Goal: Information Seeking & Learning: Learn about a topic

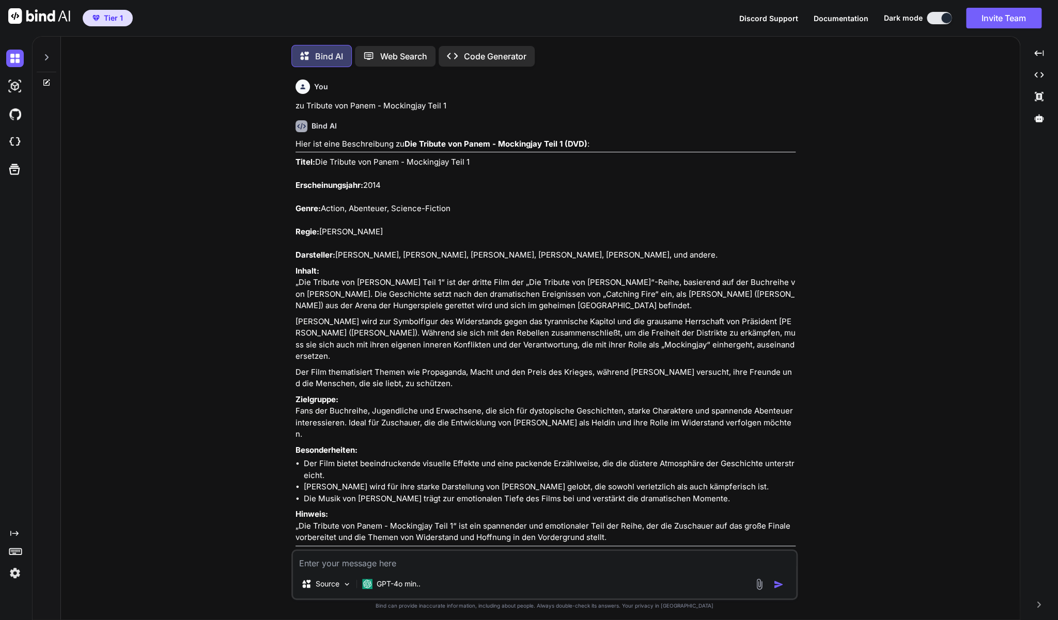
scroll to position [13480, 0]
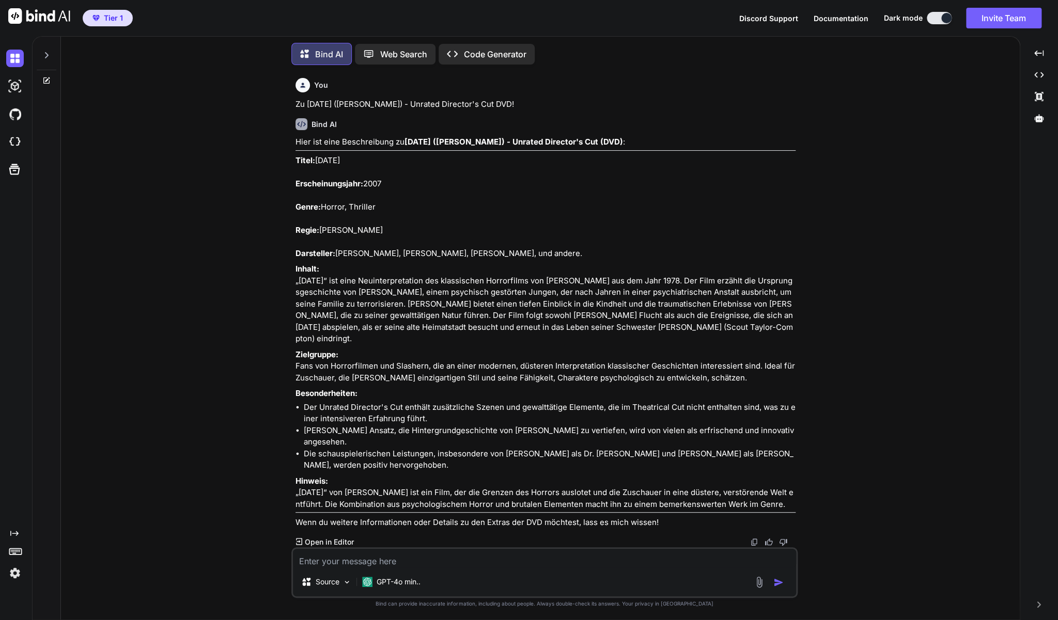
click at [372, 561] on textarea at bounding box center [544, 558] width 503 height 19
type textarea "z"
type textarea "x"
type textarea "zu"
type textarea "x"
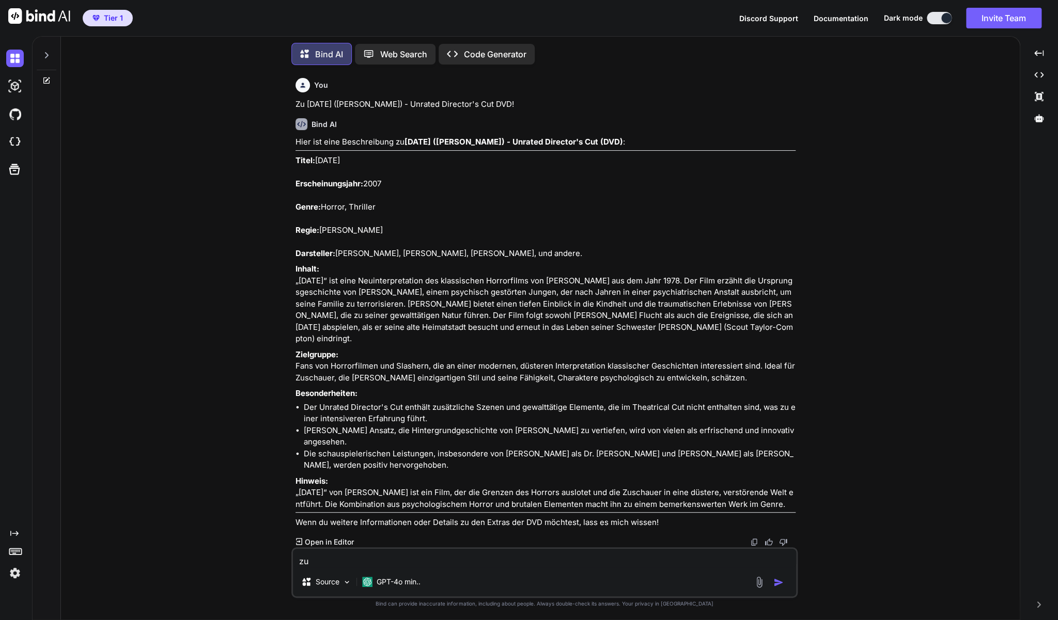
type textarea "zu"
type textarea "x"
paste textarea "Behind the Mask - (DVD - mit [PERSON_NAME])"
type textarea "zu Behind the Mask - (DVD - mit [PERSON_NAME])"
type textarea "x"
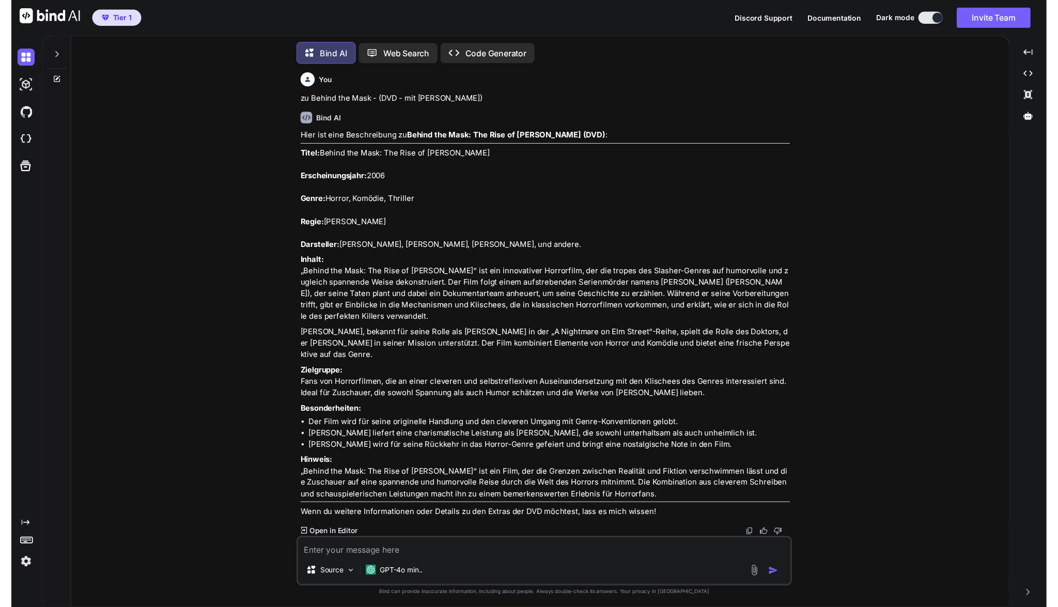
scroll to position [14012, 0]
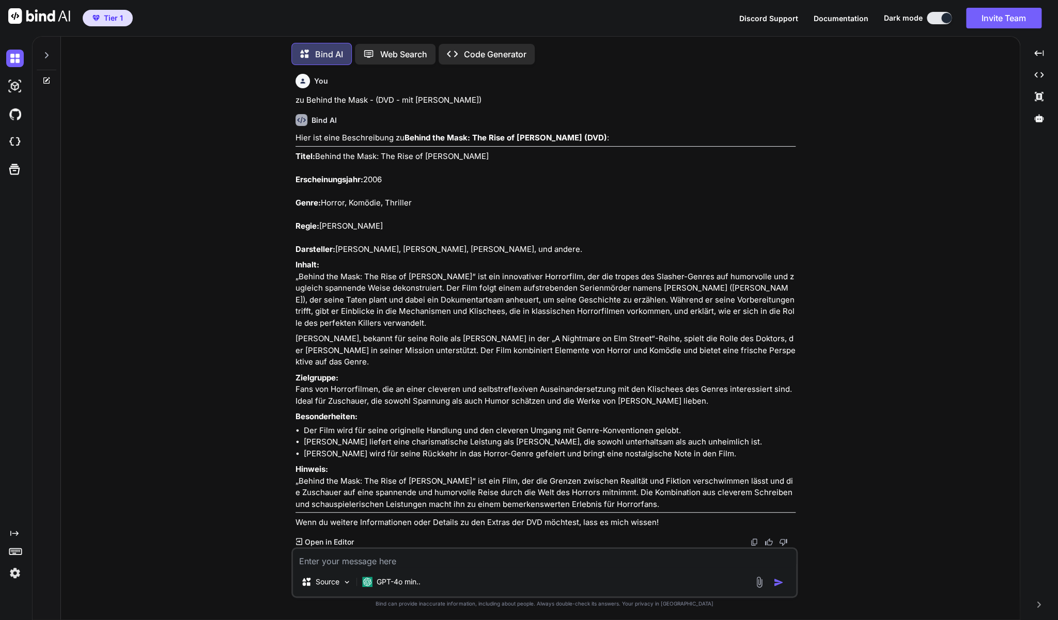
drag, startPoint x: 295, startPoint y: 236, endPoint x: 727, endPoint y: 506, distance: 509.6
click at [727, 506] on div "Hier ist eine Beschreibung zu Behind the Mask: The Rise of [PERSON_NAME] (DVD) …" at bounding box center [545, 330] width 500 height 397
copy div "Lorem: Ipsumd sit Amet: Con Adip el Seddoe Tempor Incididuntutlabo: 7244 Etdol:…"
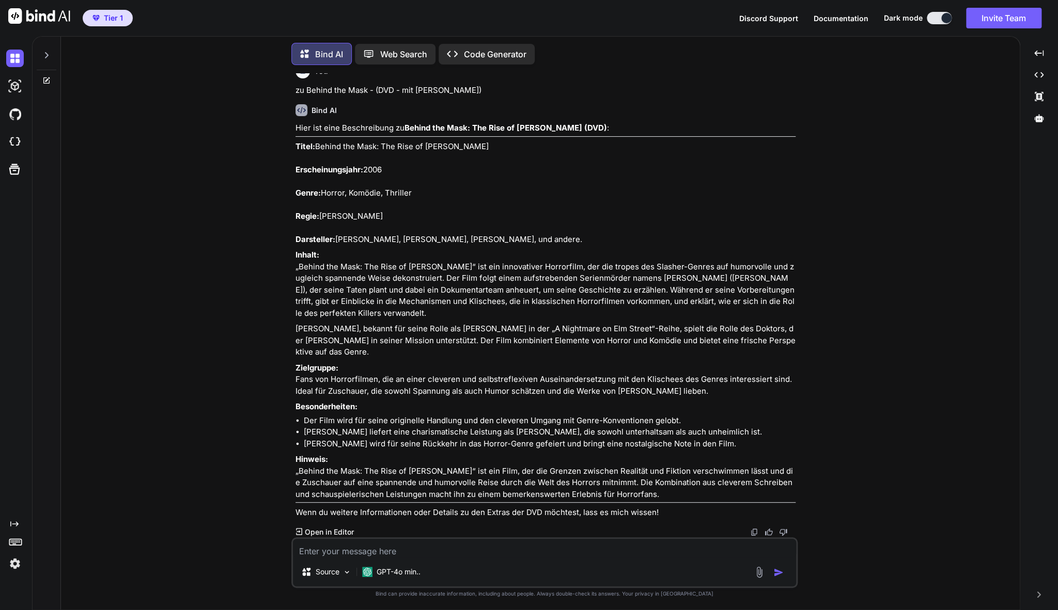
type textarea "x"
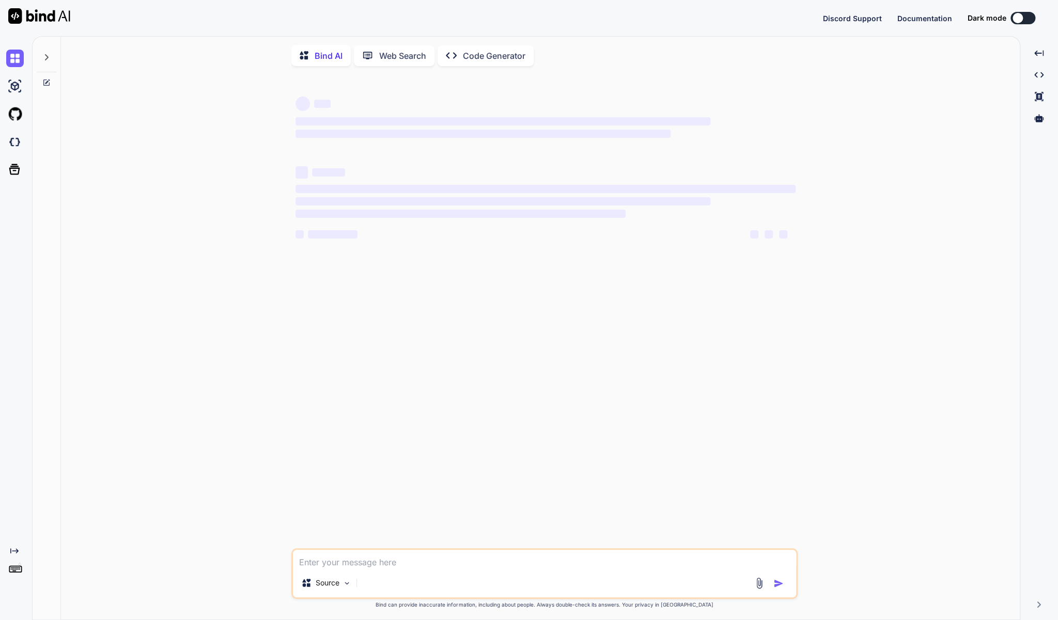
type textarea "x"
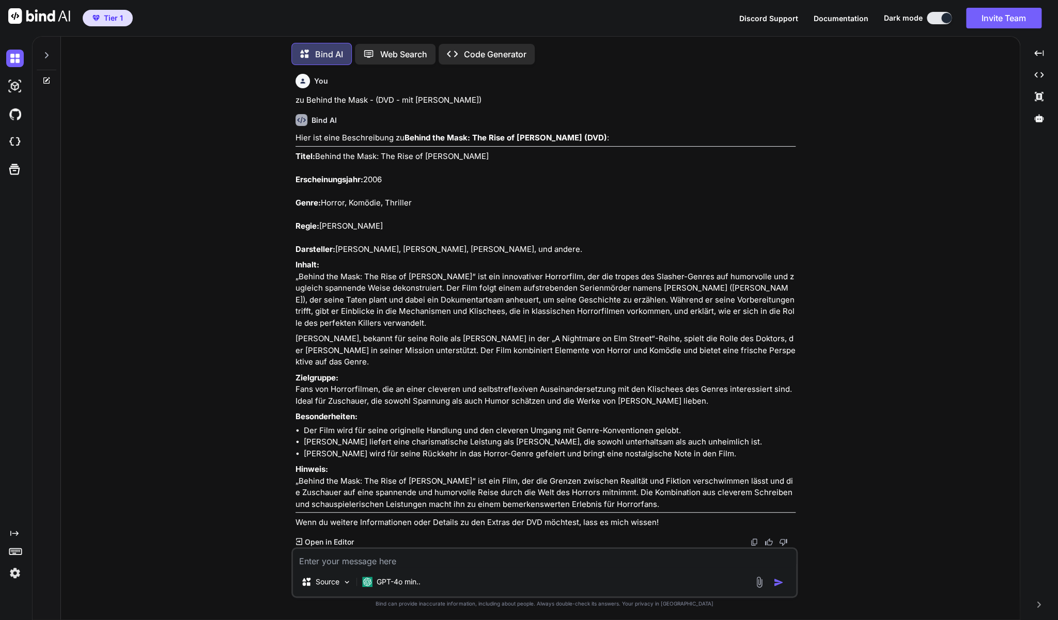
scroll to position [1944, 0]
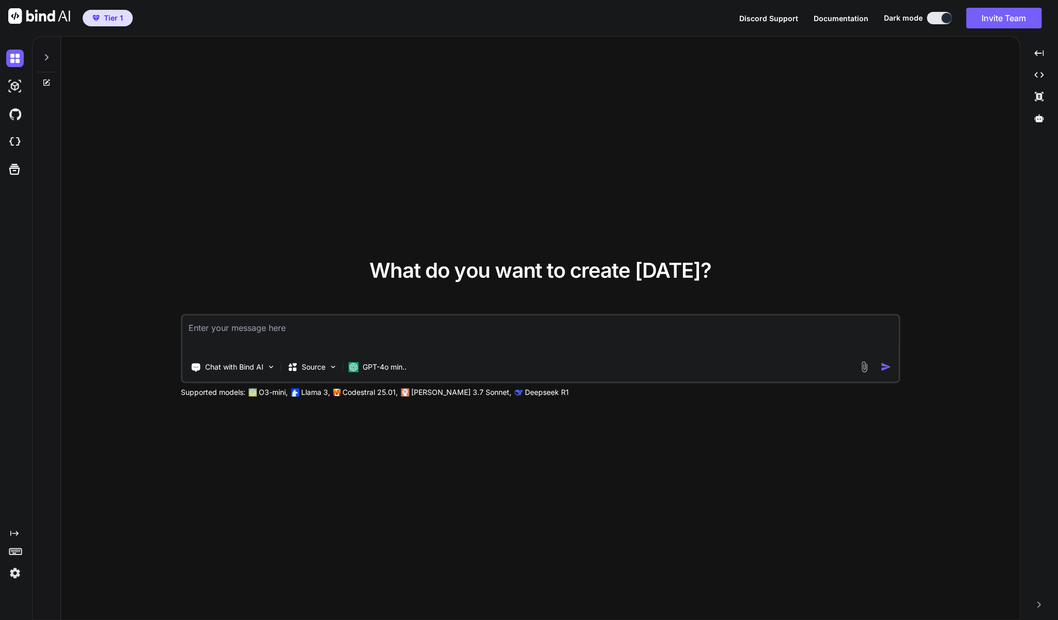
type textarea "x"
click at [419, 149] on div "What do you want to create [DATE]? Chat with Bind AI Source GPT-4o min.. Suppor…" at bounding box center [540, 329] width 959 height 584
click at [50, 57] on icon at bounding box center [46, 57] width 8 height 8
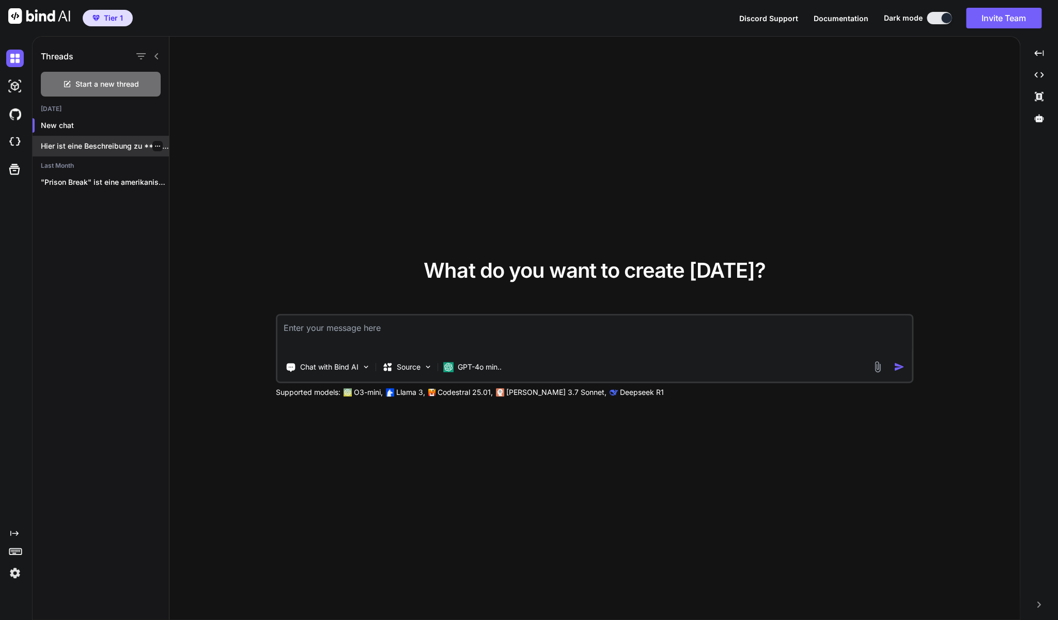
click at [95, 146] on p "Hier ist eine Beschreibung zu **Behind the..." at bounding box center [105, 146] width 128 height 10
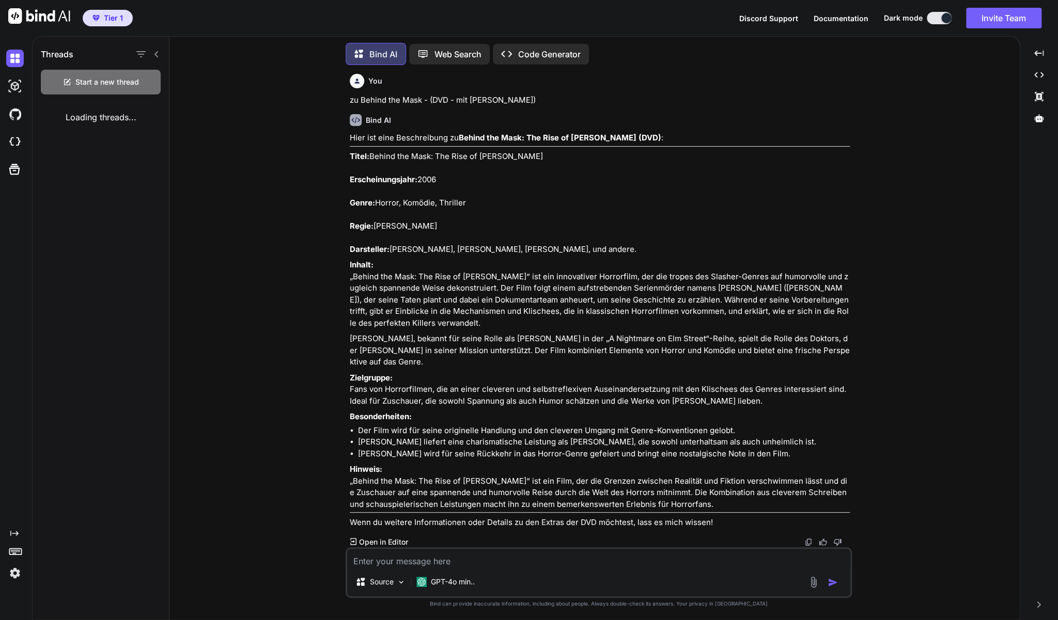
scroll to position [1944, 0]
type textarea "zu DVD - 13 Geister - Willkommen im Haus des Schreckens"
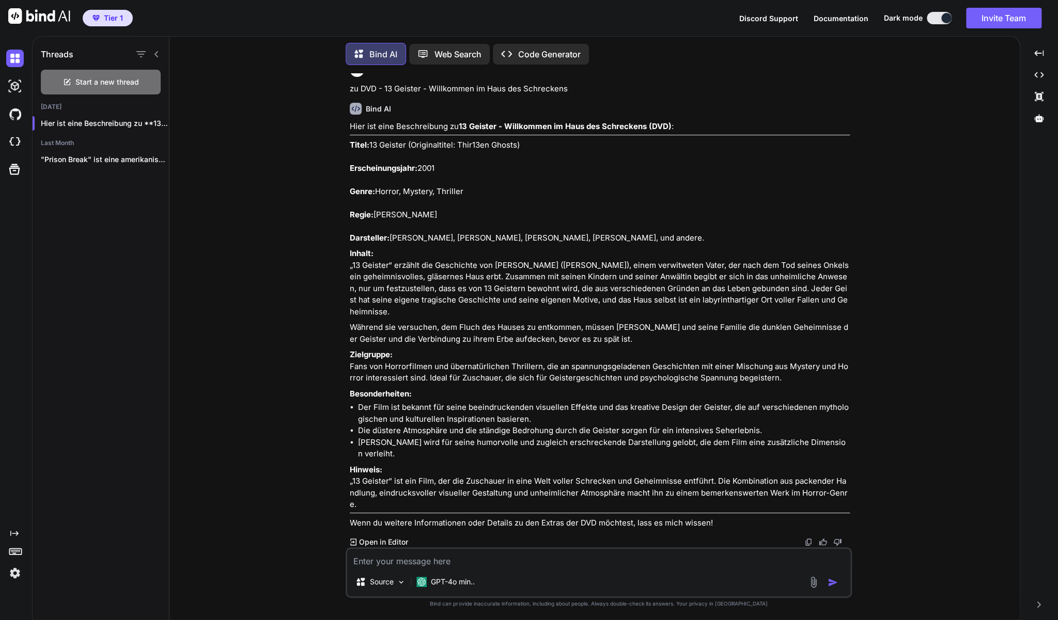
scroll to position [2382, 0]
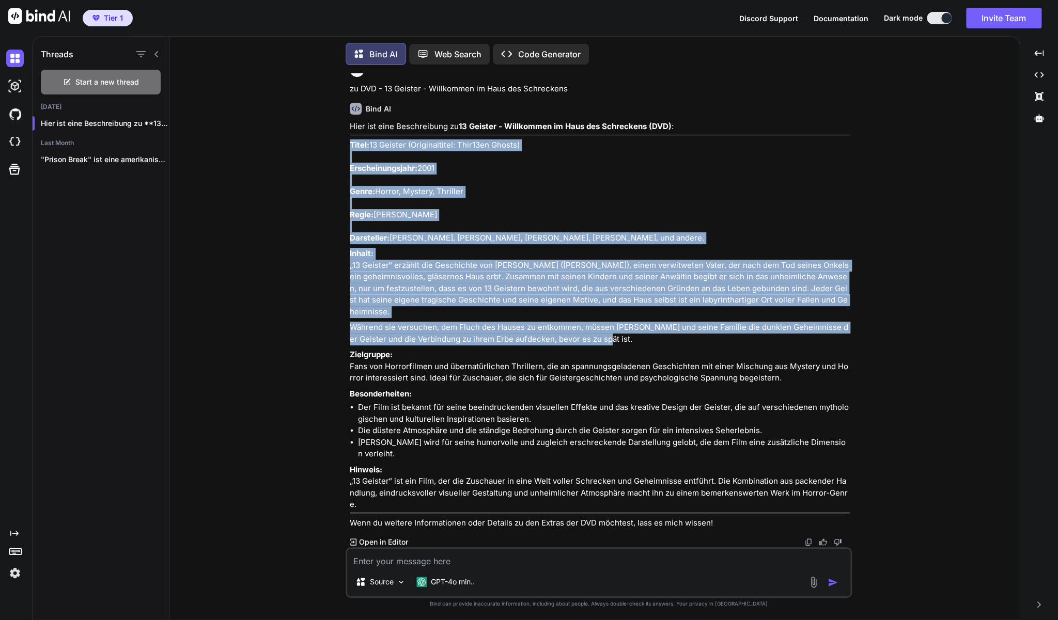
drag, startPoint x: 350, startPoint y: 234, endPoint x: 644, endPoint y: 446, distance: 361.5
click at [644, 446] on div "Hier ist eine Beschreibung zu 13 Geister - Willkommen im Haus des Schreckens (D…" at bounding box center [600, 325] width 500 height 408
copy div "Titel: 13 Geister (Originaltitel: Thir13en Ghosts) Erscheinungsjahr: 2001 Genre…"
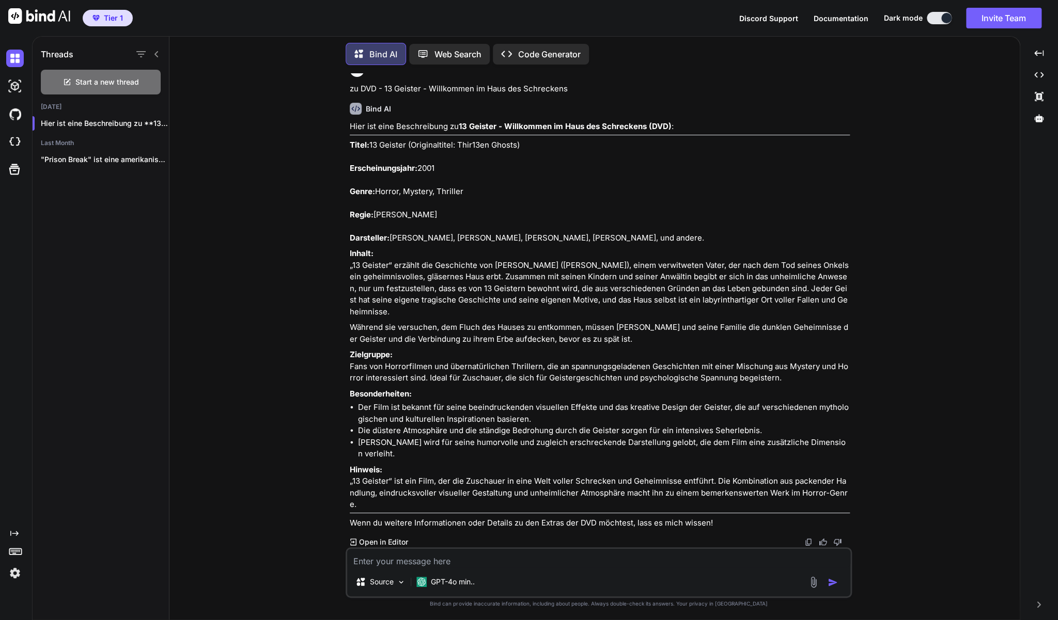
click at [471, 560] on textarea at bounding box center [598, 558] width 503 height 19
paste textarea "Last House on the Left - Wes Craven DVD"
type textarea "zu Last House on the Left - Wes Craven DVD"
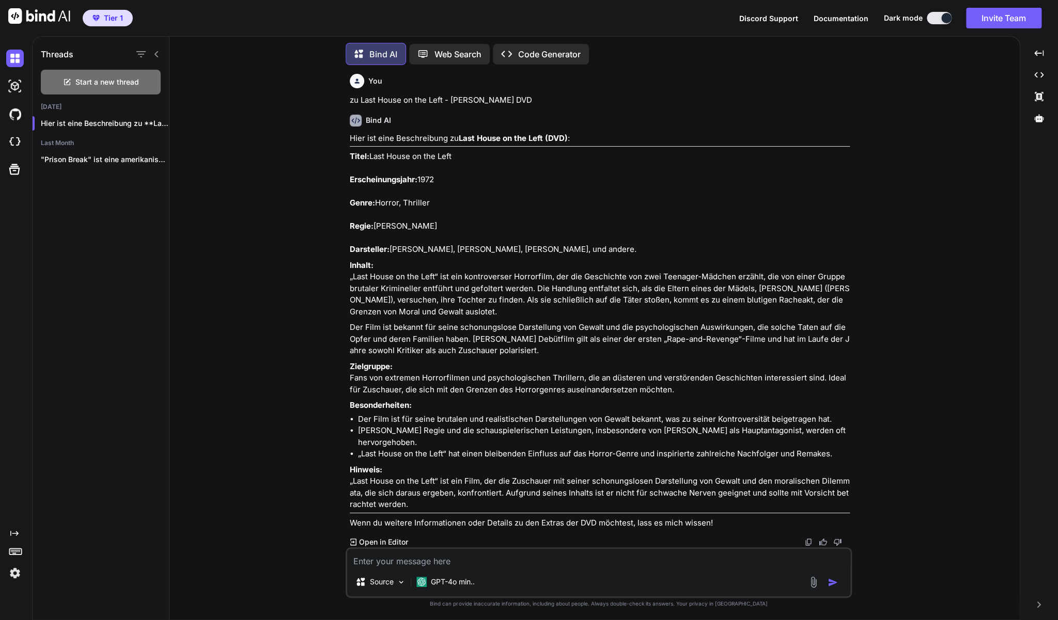
scroll to position [2835, 0]
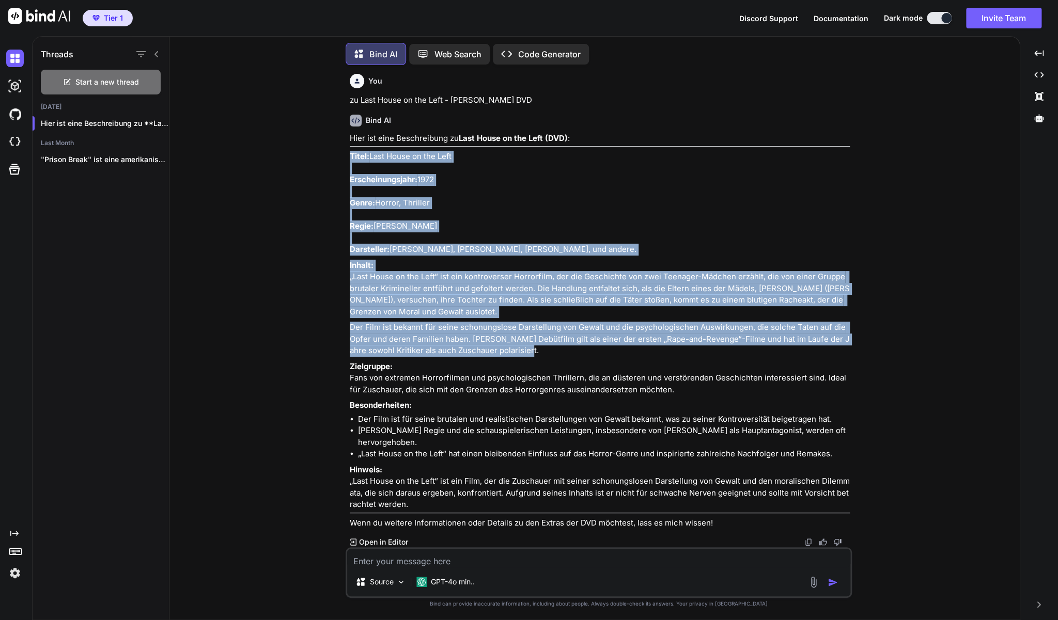
drag, startPoint x: 351, startPoint y: 292, endPoint x: 555, endPoint y: 498, distance: 290.4
click at [555, 498] on div "Hier ist eine Beschreibung zu Last House on the Left (DVD) : Titel: Last House …" at bounding box center [600, 331] width 500 height 397
copy div "Titel: Last House on the Left Erscheinungsjahr: 1972 Genre: Horror, Thriller Re…"
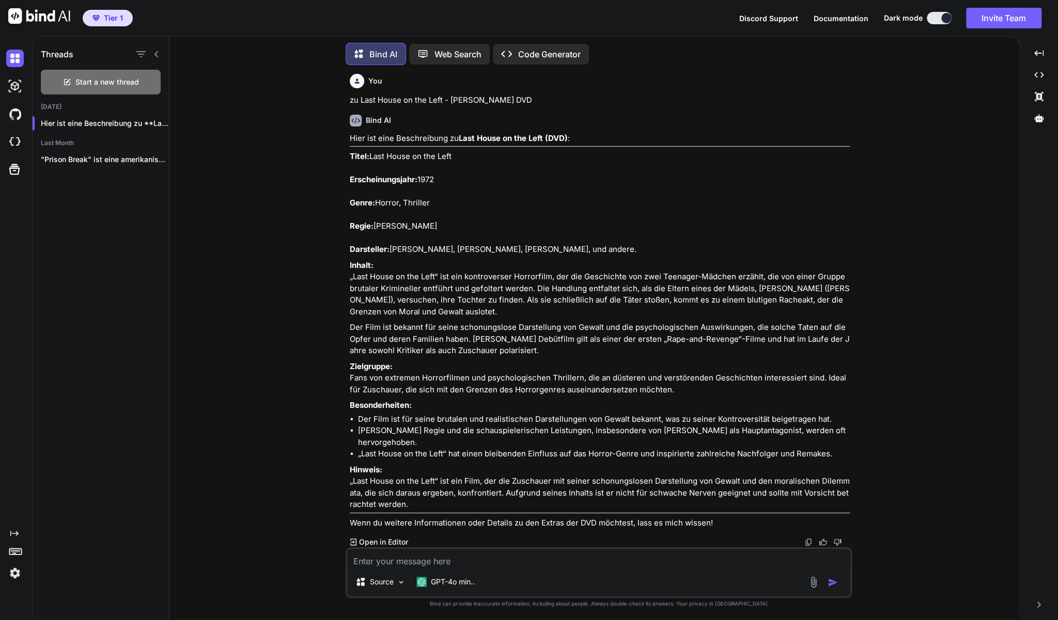
click at [519, 560] on textarea at bounding box center [598, 558] width 503 height 19
paste textarea "Live Feed (DVD)"
type textarea "ZU Live Feed (DVD)"
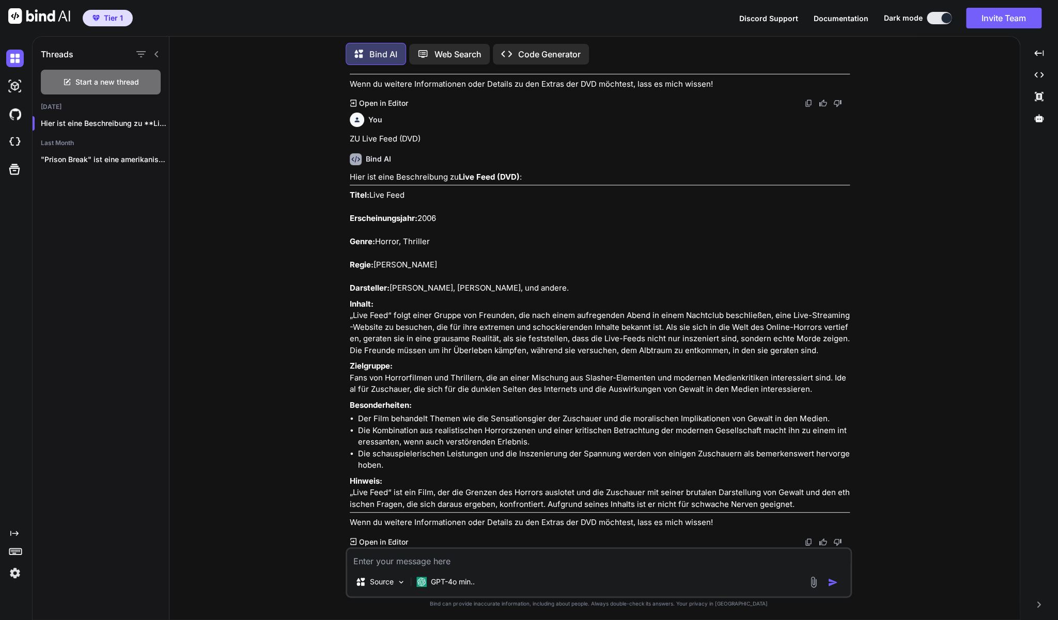
scroll to position [3347, 0]
click at [482, 563] on textarea at bounding box center [598, 558] width 503 height 19
paste textarea "Scarred - Narben des Todes (DVD)"
type textarea "zu Scarred - Narben des Todes (DVD)"
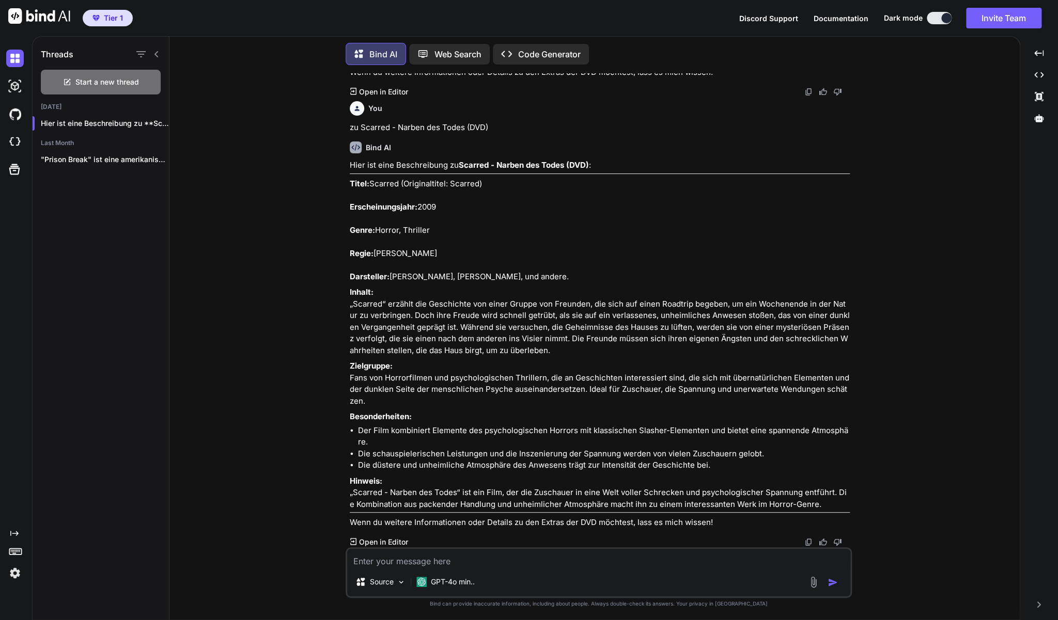
scroll to position [3916, 0]
drag, startPoint x: 534, startPoint y: 379, endPoint x: 350, endPoint y: 195, distance: 260.4
click at [350, 195] on div "Hier ist eine Beschreibung zu Scarred - Narben des Todes (DVD) : Titel: Scarred…" at bounding box center [600, 344] width 500 height 369
copy div "Titel: Scarred (Originaltitel: Scarred) Erscheinungsjahr: 2009 Genre: Horror, T…"
click at [494, 565] on textarea at bounding box center [598, 558] width 503 height 19
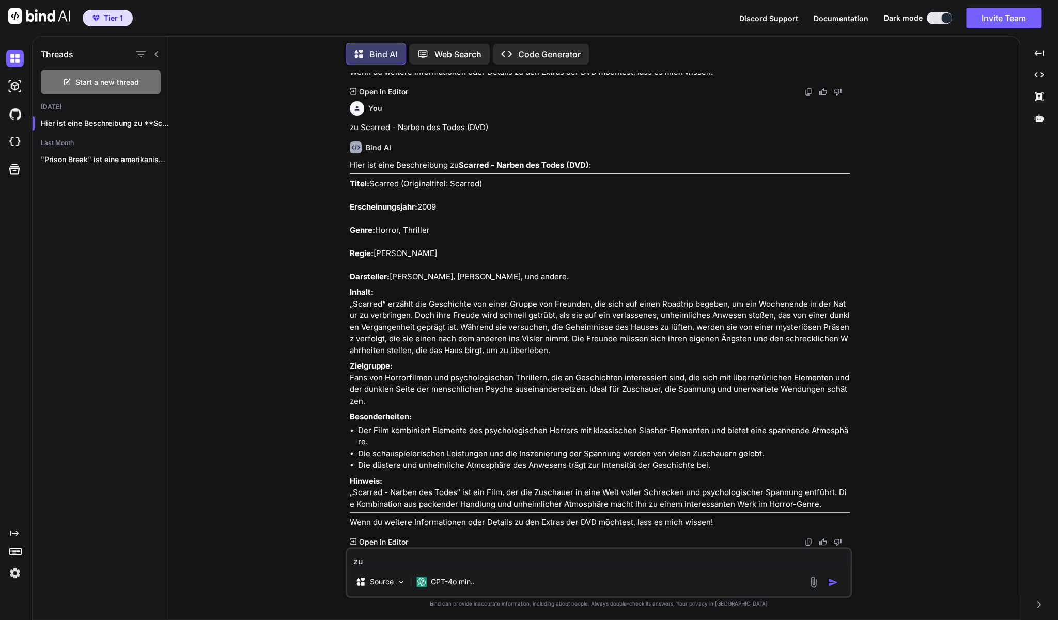
paste textarea "DVD: Die letzten Naturvölker unserer Erde"
type textarea "zu DVD: Die letzten Naturvölker unserer Erde"
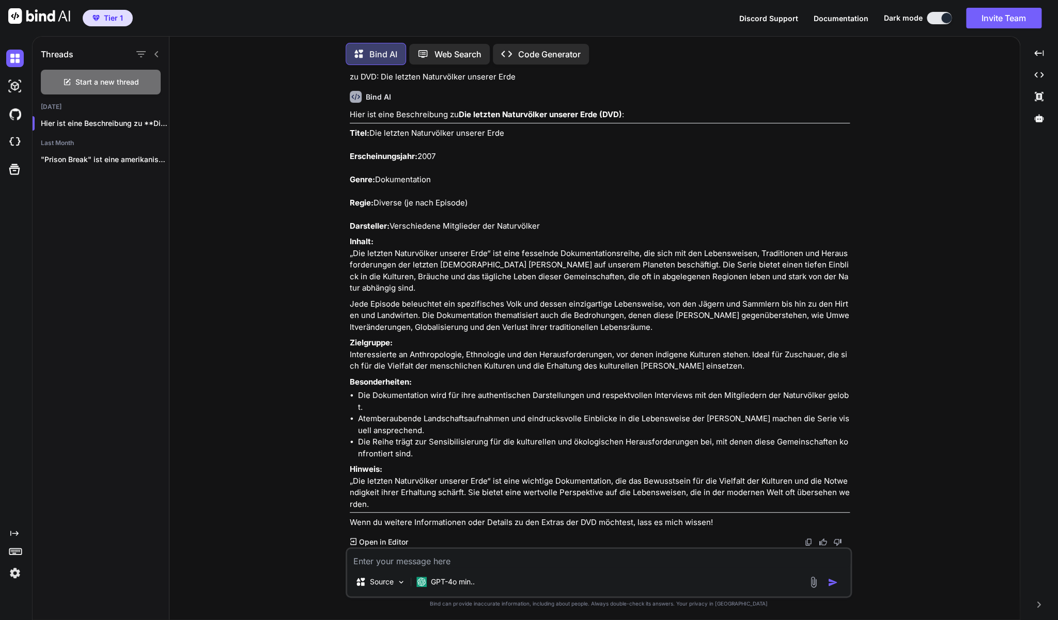
scroll to position [4387, 0]
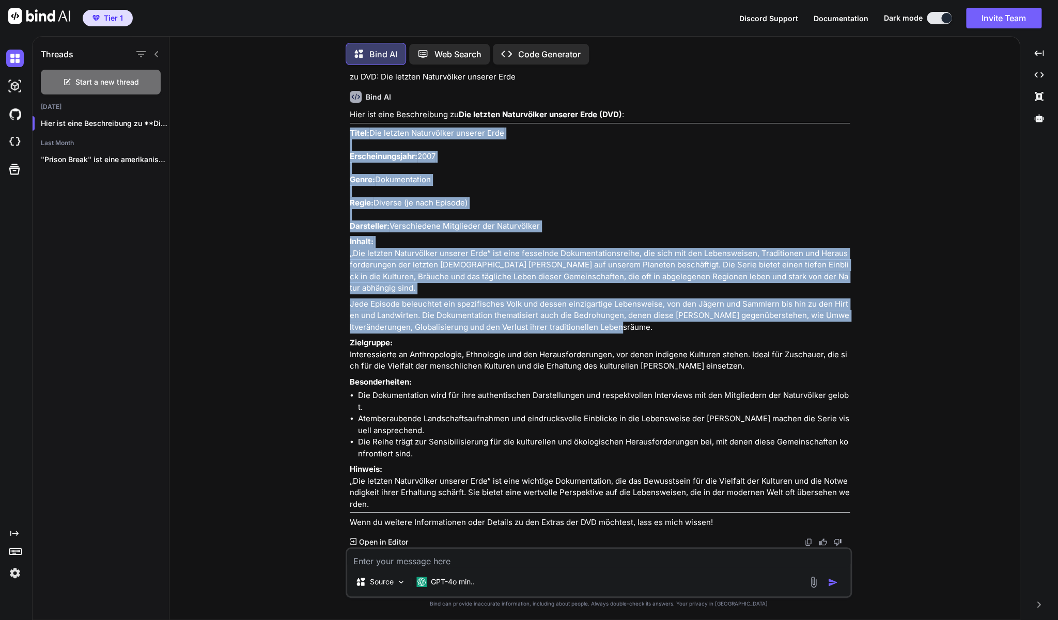
drag, startPoint x: 349, startPoint y: 211, endPoint x: 656, endPoint y: 405, distance: 363.7
click at [652, 405] on div "You zu Gone - Lauf um dein Leben (DVD) Bind AI Hier ist eine Beschreibung zu Go…" at bounding box center [600, 310] width 504 height 474
copy div "Titel: Die letzten Naturvölker unserer Erde Erscheinungsjahr: 2007 Genre: Dokum…"
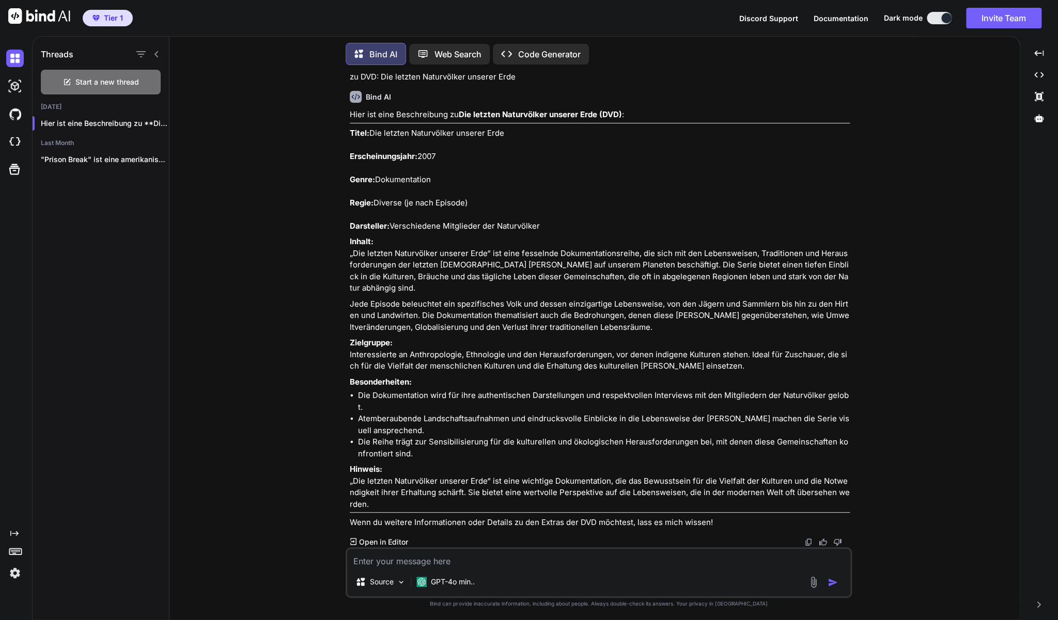
click at [970, 373] on div "You zu Gone - Lauf um dein Leben (DVD) Bind AI Hier ist eine Beschreibung zu Go…" at bounding box center [599, 346] width 842 height 547
click at [448, 576] on div "GPT-4o min.." at bounding box center [445, 582] width 67 height 21
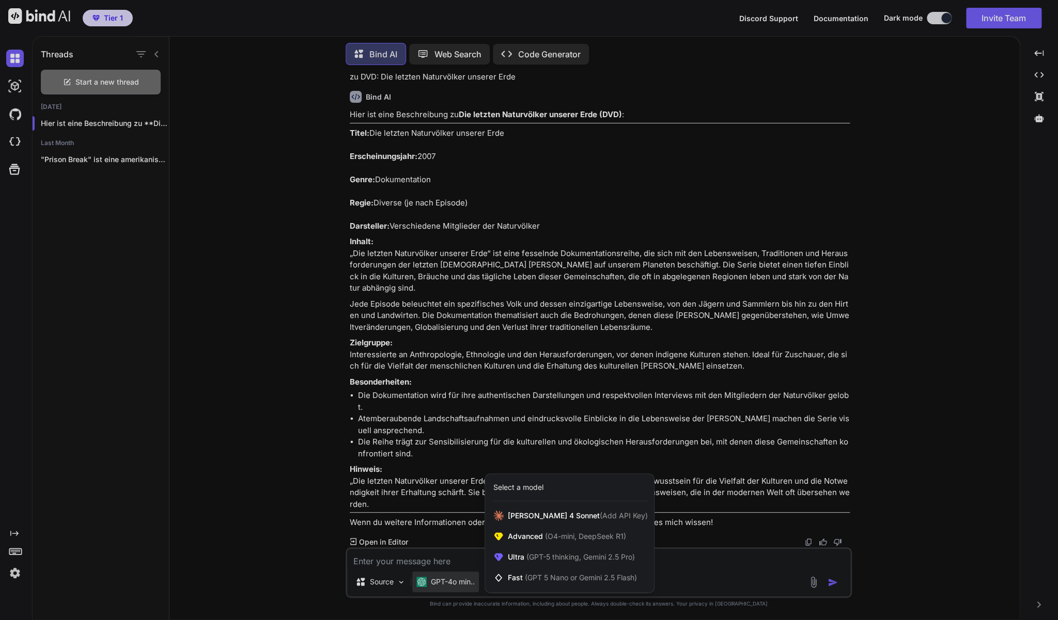
click at [380, 565] on div at bounding box center [529, 310] width 1058 height 620
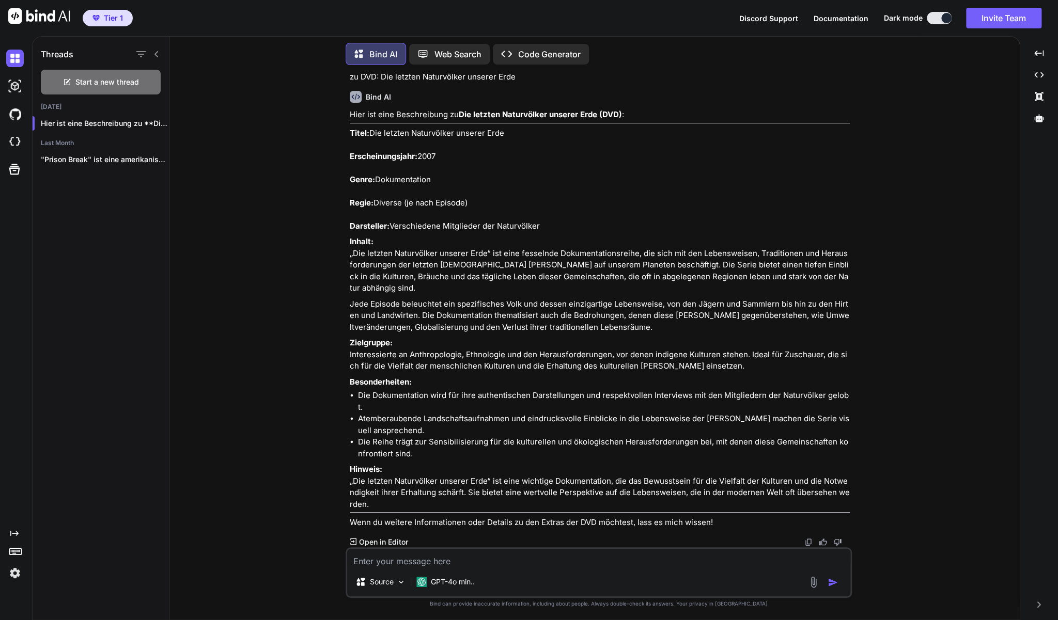
click at [383, 562] on textarea at bounding box center [598, 558] width 503 height 19
paste textarea "Im Namen des Gesetzes - Zürcher Staatsanwaltschaft (DVD)"
type textarea "Zu Im Namen des Gesetzes - Zürcher Staatsanwaltschaft (DVD)"
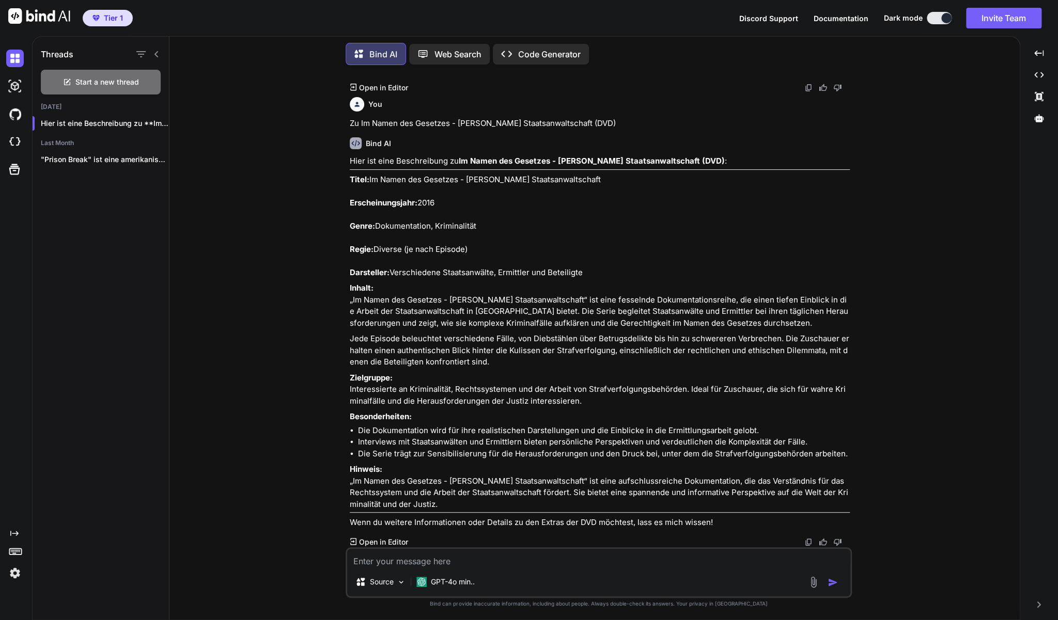
scroll to position [4818, 0]
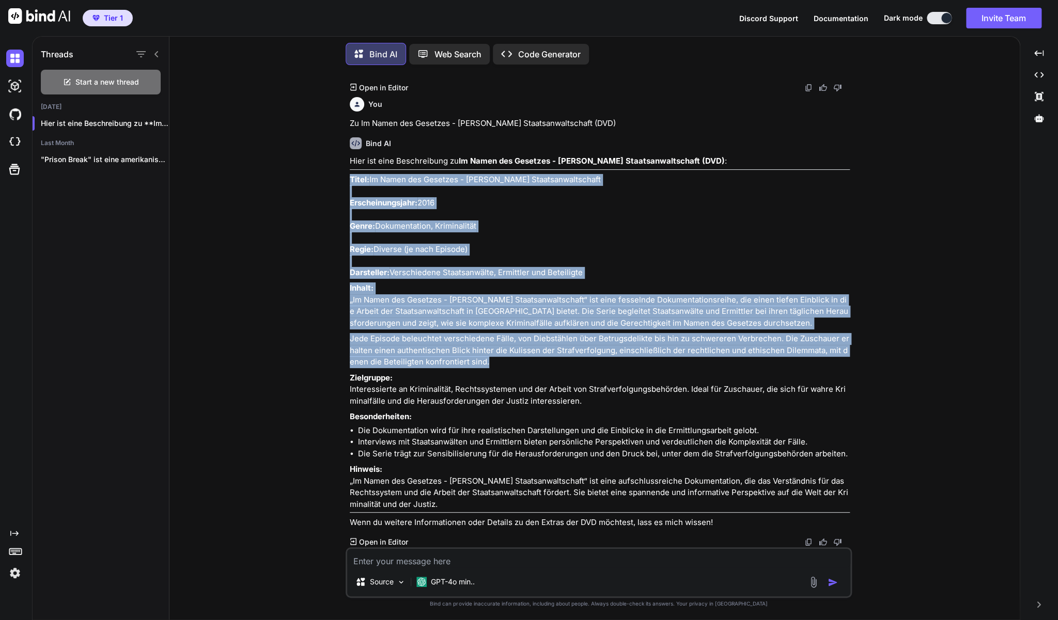
drag, startPoint x: 350, startPoint y: 291, endPoint x: 652, endPoint y: 490, distance: 361.4
click at [652, 490] on div "Hier ist eine Beschreibung zu Im Namen des Gesetzes - Zürcher Staatsanwaltschaf…" at bounding box center [600, 341] width 500 height 373
copy div "Titel: Im Namen des Gesetzes - Zürcher Staatsanwaltschaft Erscheinungsjahr: 201…"
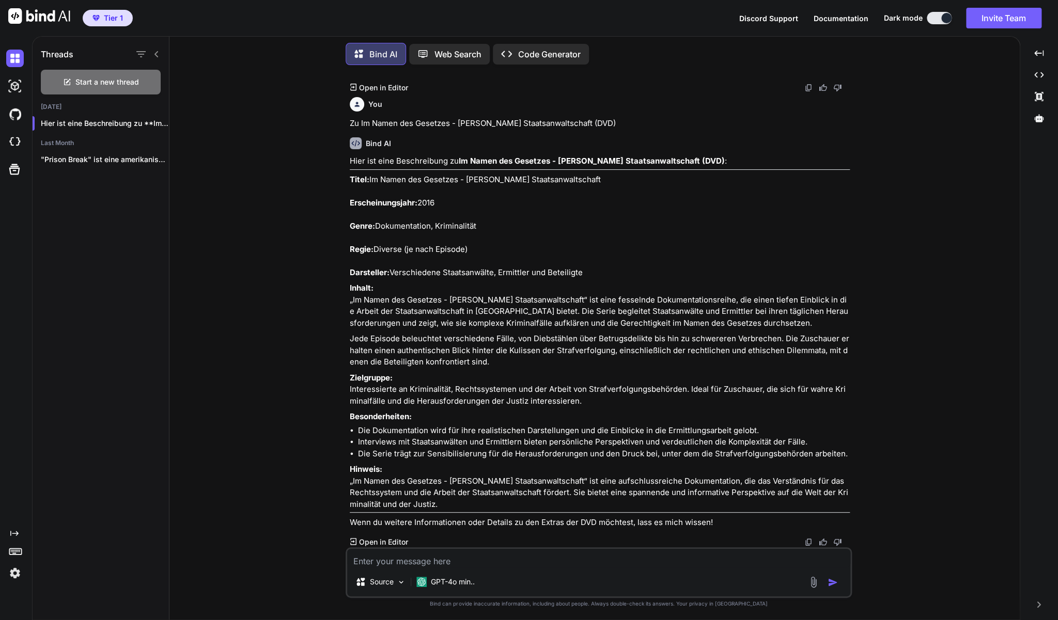
click at [420, 559] on textarea at bounding box center [598, 558] width 503 height 19
paste textarea "Globale Erwärmung - DVD Film - Karen Coshof - SF DRS"
type textarea "zu Globale Erwärmung - DVD Film - Karen Coshof - SF DRS"
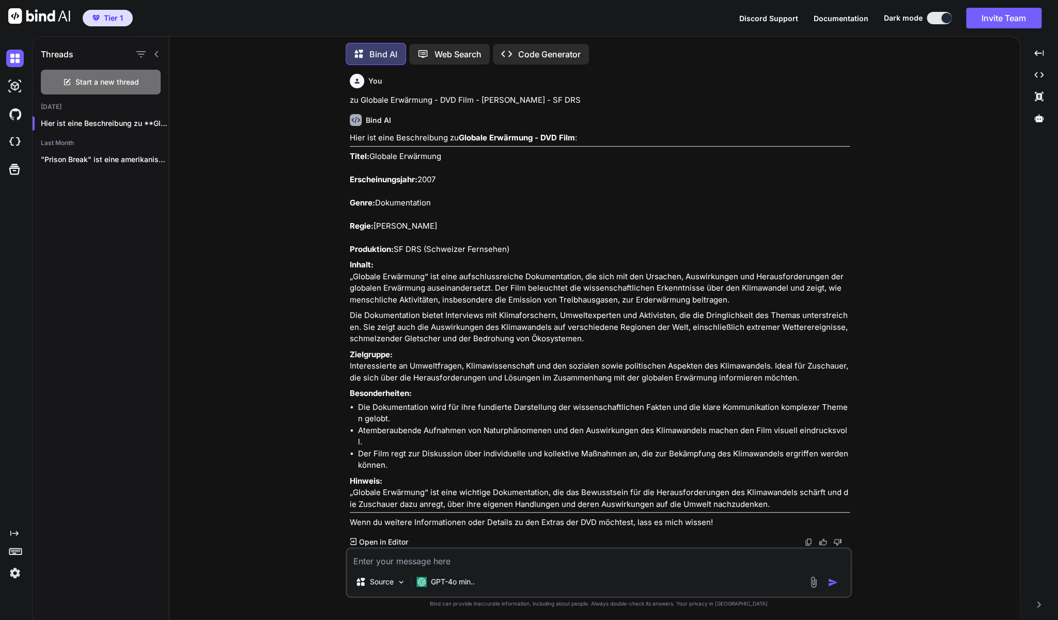
scroll to position [5428, 0]
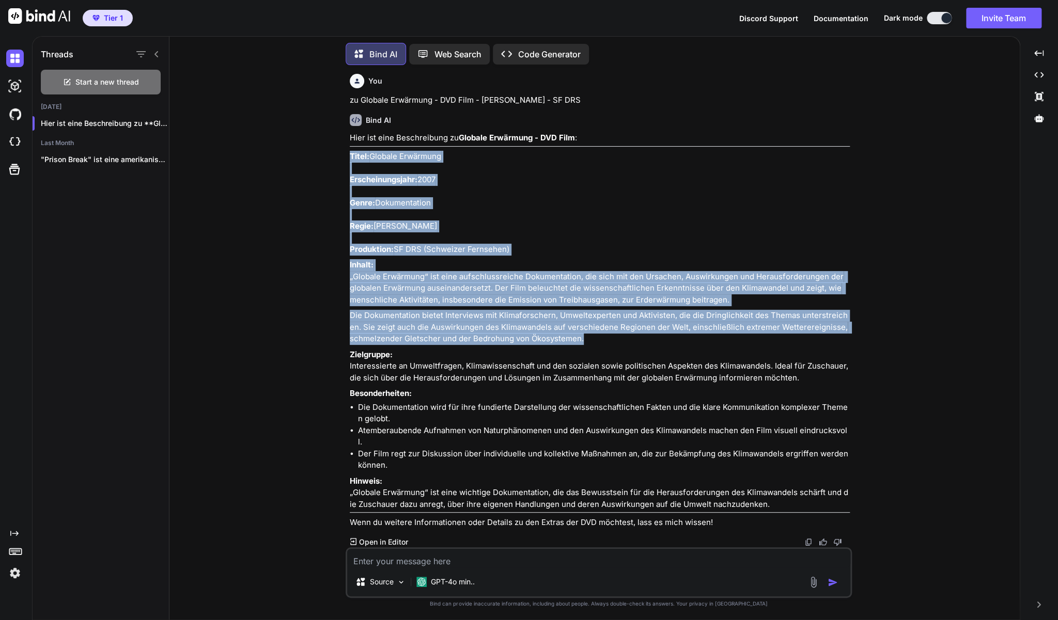
drag, startPoint x: 350, startPoint y: 174, endPoint x: 616, endPoint y: 372, distance: 331.4
click at [616, 372] on div "Hier ist eine Beschreibung zu Globale Erwärmung - DVD Film : Titel: Globale Erw…" at bounding box center [600, 330] width 500 height 397
copy div "Titel: Globale Erwärmung Erscheinungsjahr: 2007 Genre: Dokumentation Regie: Kar…"
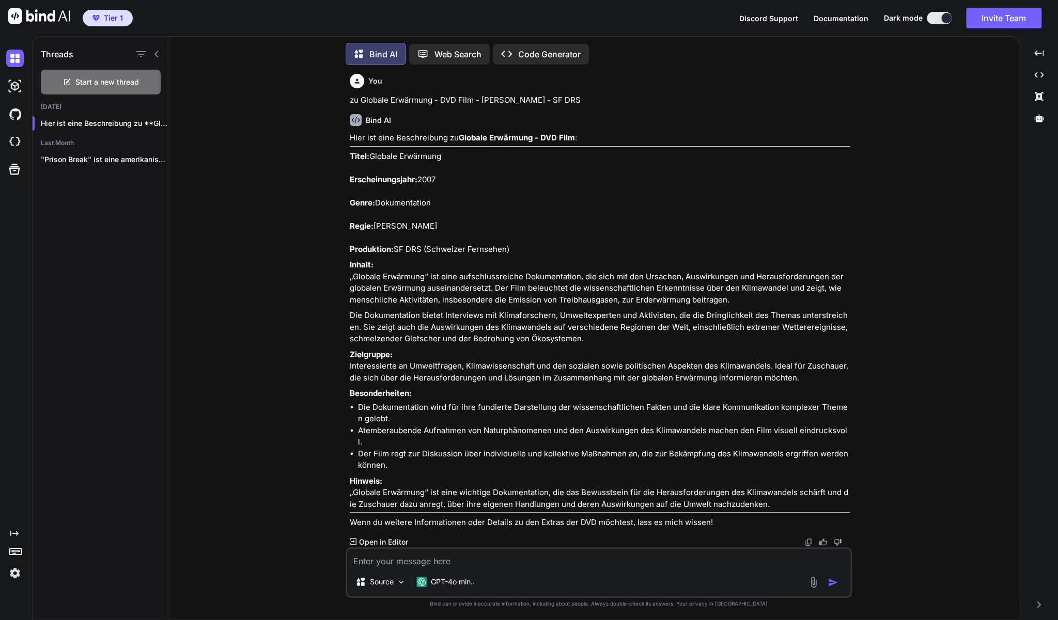
click at [451, 560] on textarea at bounding box center [598, 558] width 503 height 19
paste textarea "NZZ Format: Sind Manieren out? - Der Knigge von heute."
type textarea "zu NZZ Format: Sind Manieren out? - Der Knigge von heute."
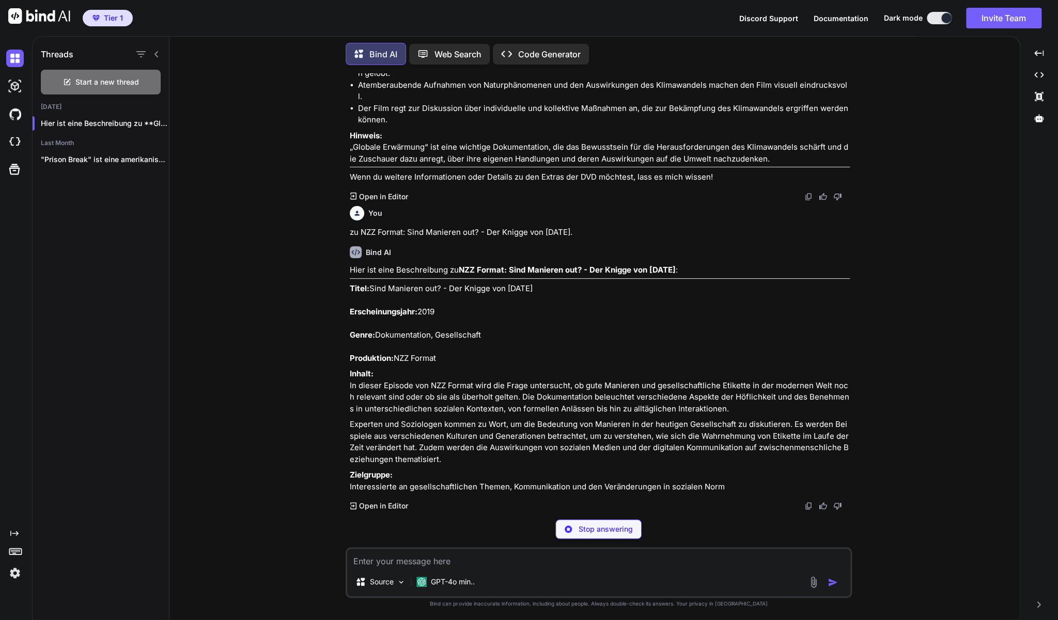
scroll to position [5808, 0]
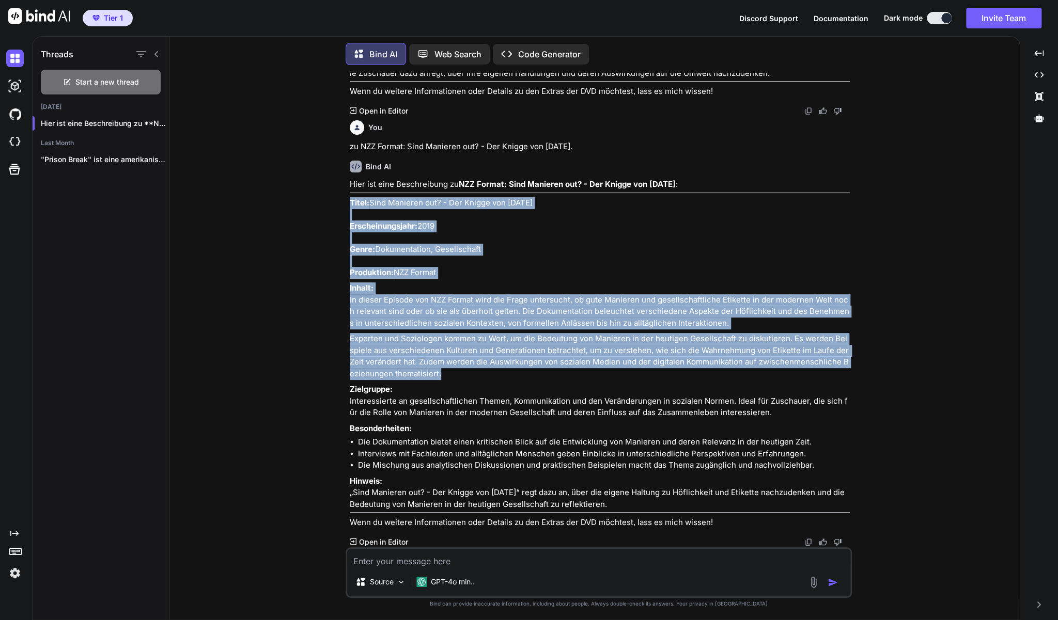
drag, startPoint x: 350, startPoint y: 290, endPoint x: 475, endPoint y: 477, distance: 224.6
click at [475, 477] on div "Hier ist eine Beschreibung zu NZZ Format: Sind Manieren out? - Der Knigge von h…" at bounding box center [600, 354] width 500 height 350
copy div "Titel: Sind Manieren out? - Der Knigge von heute Erscheinungsjahr: 2019 Genre: …"
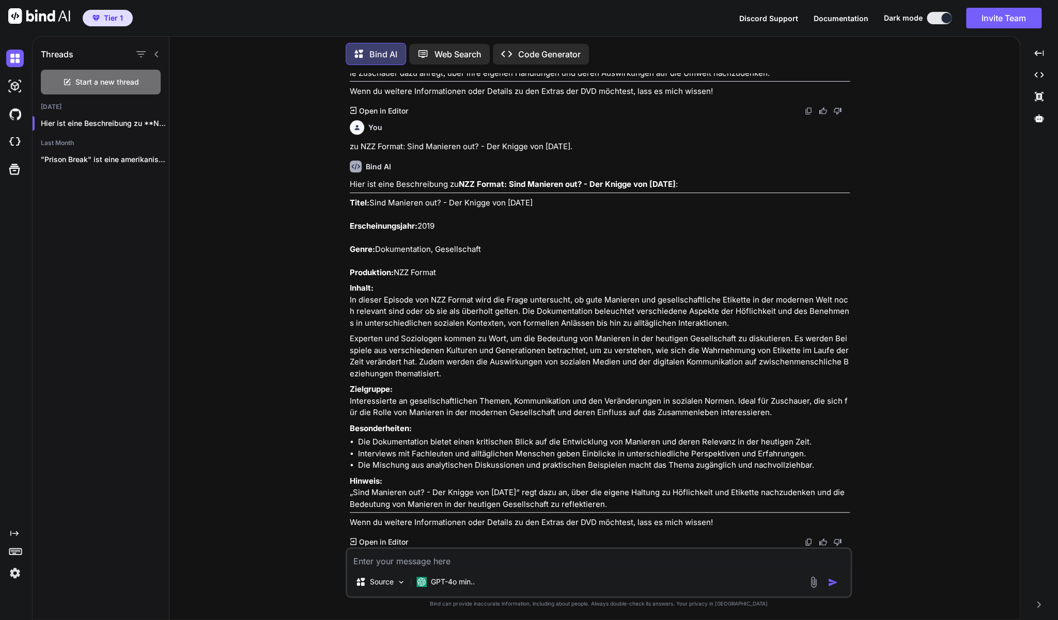
click at [568, 561] on textarea at bounding box center [598, 558] width 503 height 19
paste textarea "Lost Things - Strand der verlorenen Seelen (DVD)"
type textarea "zu Lost Things - Strand der verlorenen Seelen (DVD)"
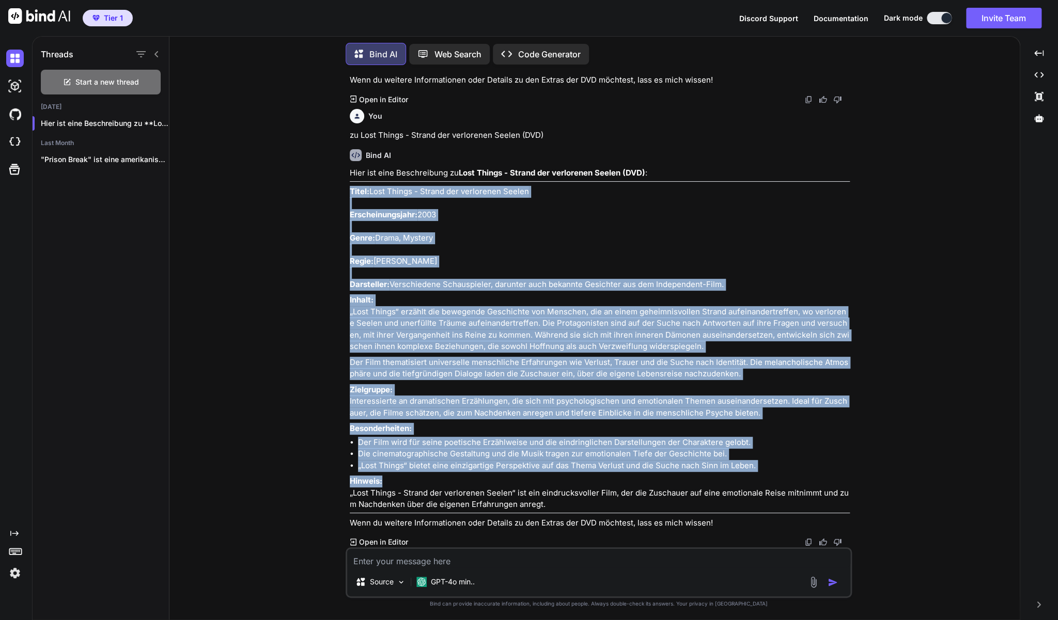
scroll to position [6395, 0]
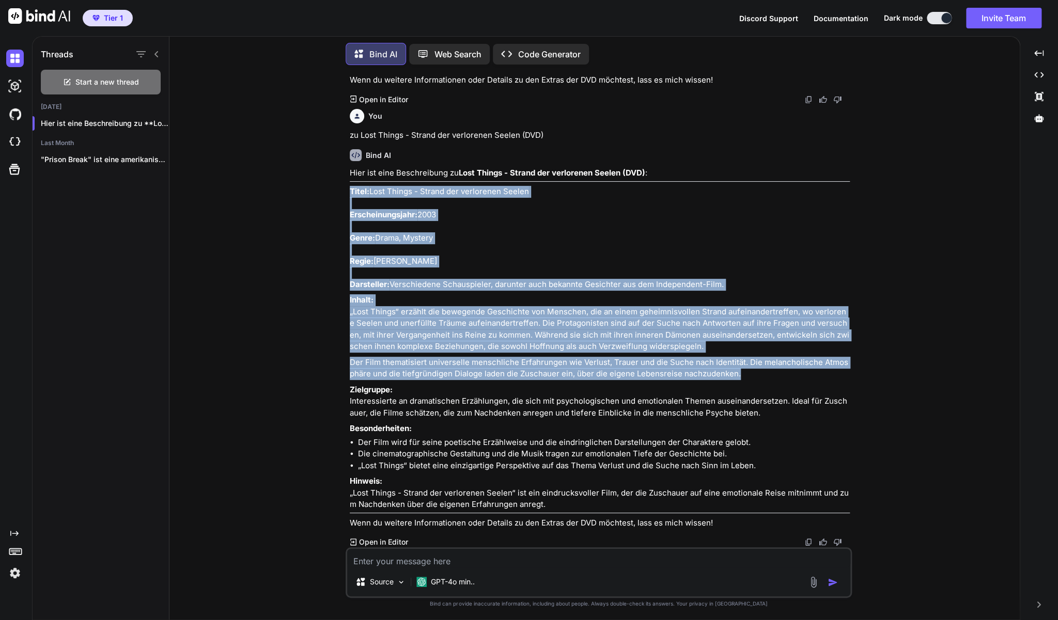
drag, startPoint x: 348, startPoint y: 354, endPoint x: 743, endPoint y: 370, distance: 394.9
click at [743, 370] on div "You zu Gone - Lauf um dein Leben (DVD) Bind AI Hier ist eine Beschreibung zu Go…" at bounding box center [600, 310] width 504 height 474
copy div "Titel: Lost Things - Strand der verlorenen Seelen Erscheinungsjahr: 2003 Genre:…"
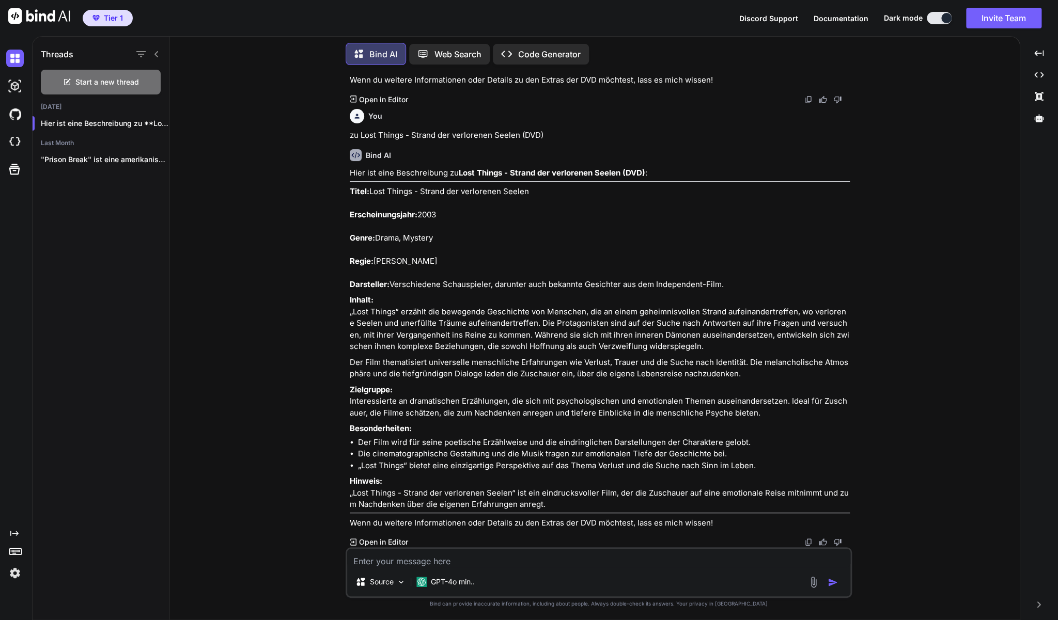
click at [601, 559] on textarea at bounding box center [598, 558] width 503 height 19
paste textarea "Dead Meat - Stirb oder Friss (DVD Horror)"
type textarea "zu Dead Meat - Stirb oder Friss (DVD Horror)"
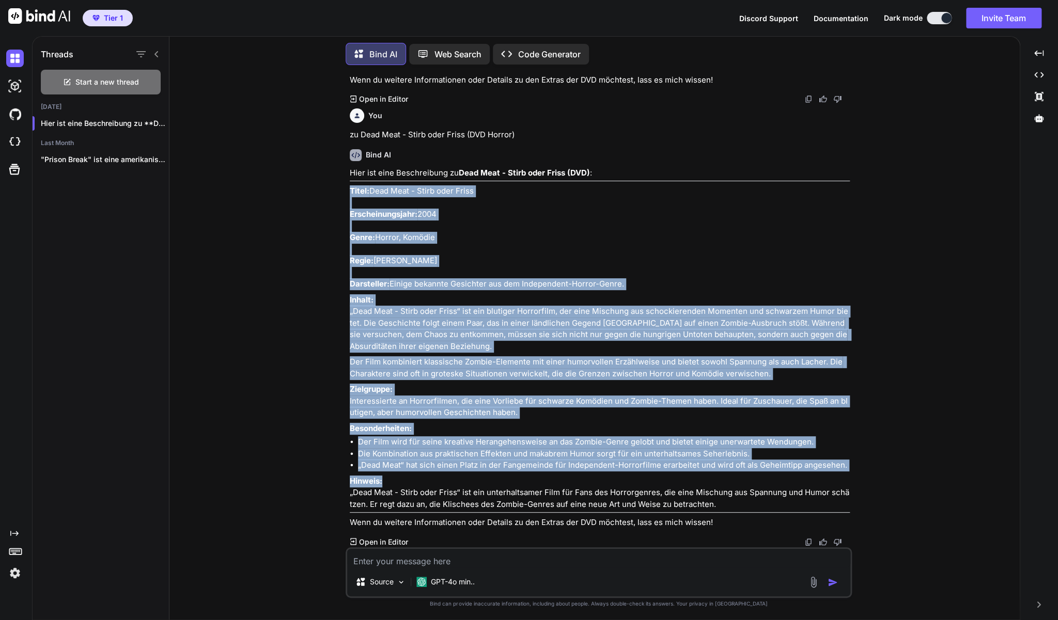
scroll to position [6890, 0]
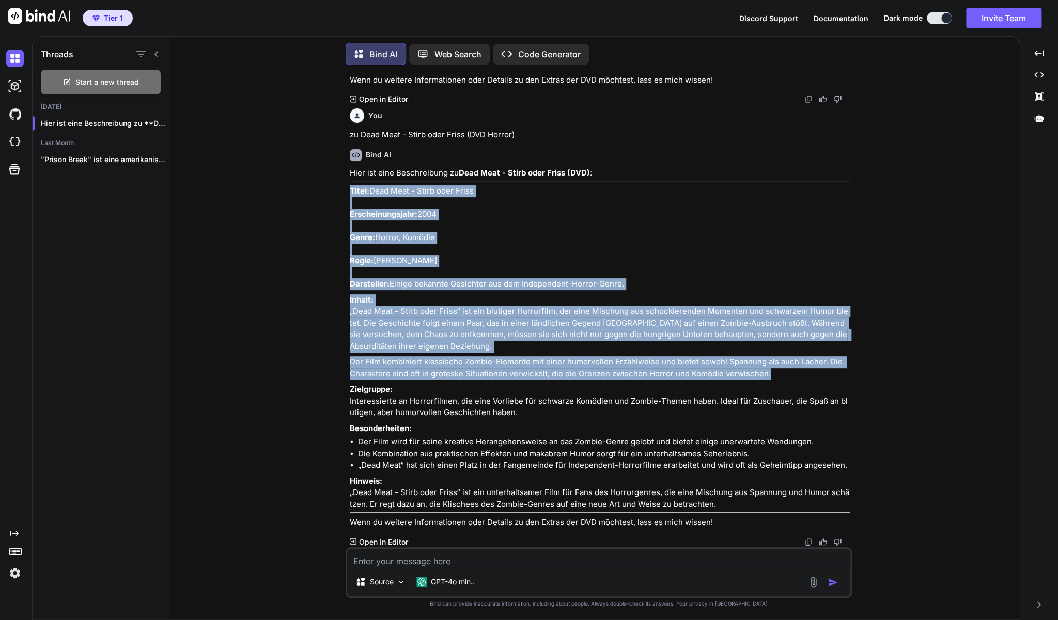
drag, startPoint x: 350, startPoint y: 356, endPoint x: 817, endPoint y: 349, distance: 467.0
click at [817, 349] on div "Hier ist eine Beschreibung zu Dead Meat - Stirb oder Friss (DVD) : Titel: Dead …" at bounding box center [600, 348] width 500 height 362
copy div "Titel: Dead Meat - Stirb oder Friss Erscheinungsjahr: 2004 Genre: Horror, Komöd…"
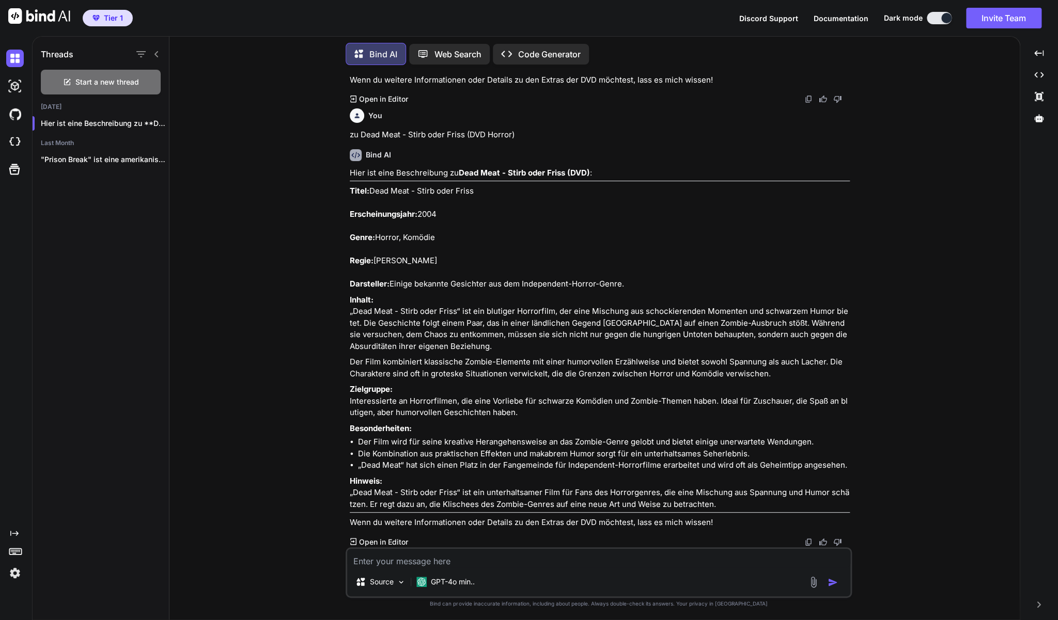
click at [595, 565] on textarea at bounding box center [598, 558] width 503 height 19
paste textarea "Hannibal – Die komplette 1. Staffel – Uncut auf 4 DVDs"
type textarea "zu Hannibal – Die komplette 1. Staffel – Uncut auf 4 DVDs"
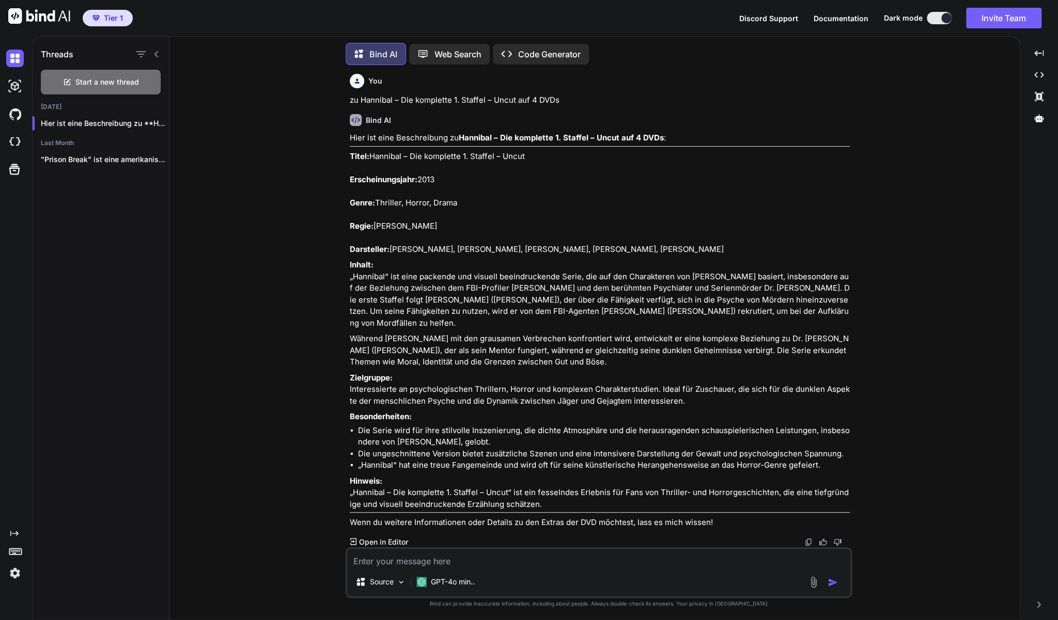
scroll to position [7350, 0]
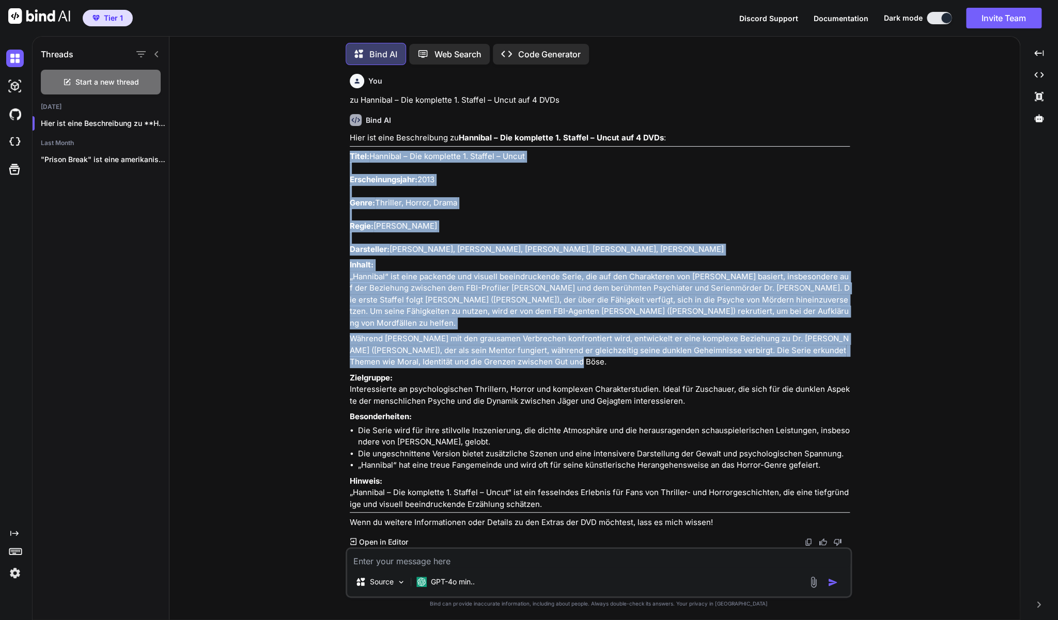
drag, startPoint x: 350, startPoint y: 171, endPoint x: 630, endPoint y: 398, distance: 359.9
click at [630, 398] on div "Hier ist eine Beschreibung zu Hannibal – Die komplette 1. Staffel – Uncut auf 4…" at bounding box center [600, 330] width 500 height 397
copy div "Titel: Hannibal – Die komplette 1. Staffel – Uncut Erscheinungsjahr: 2013 Genre…"
